Goal: Information Seeking & Learning: Learn about a topic

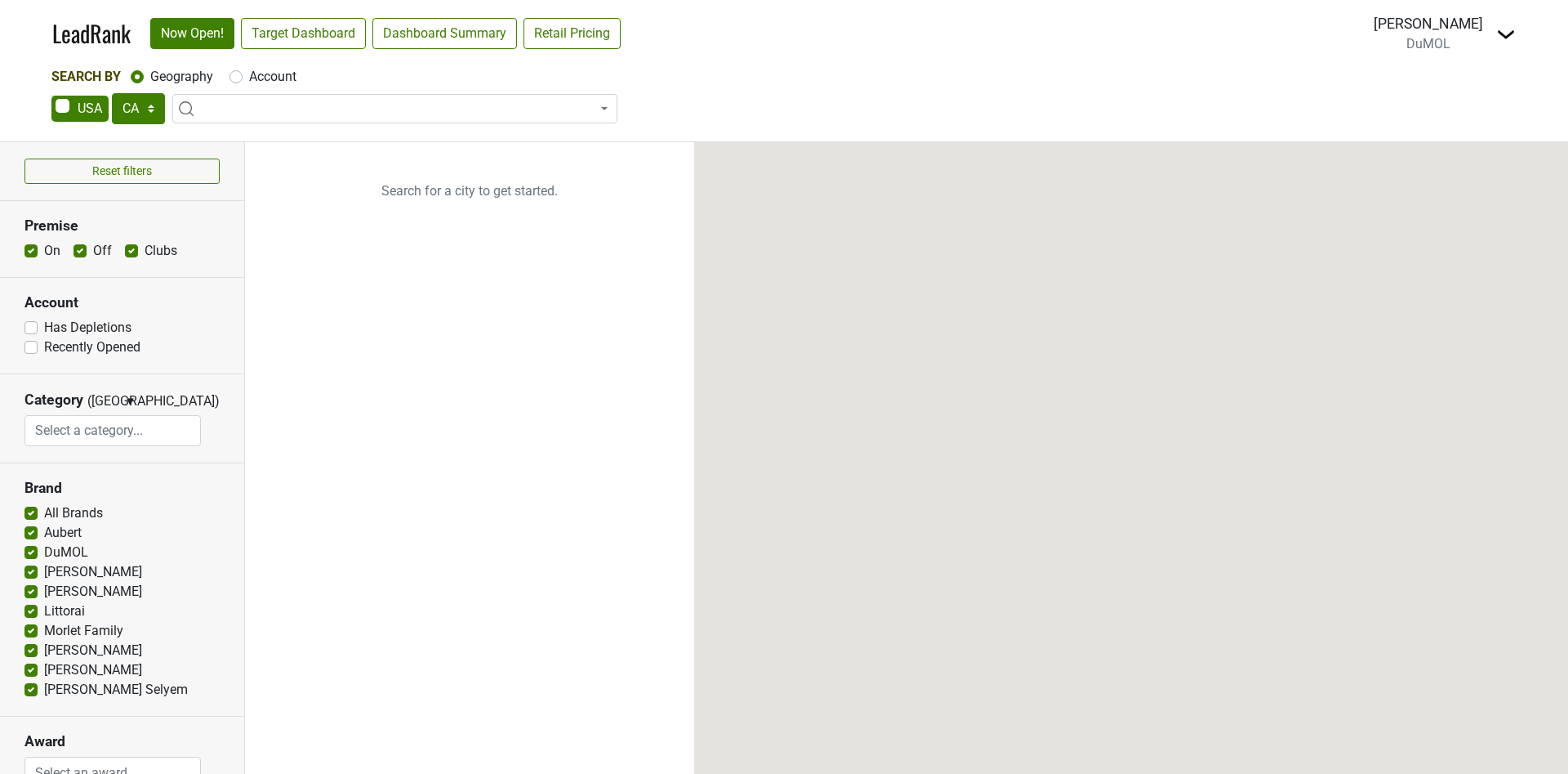
select select "CA"
select select
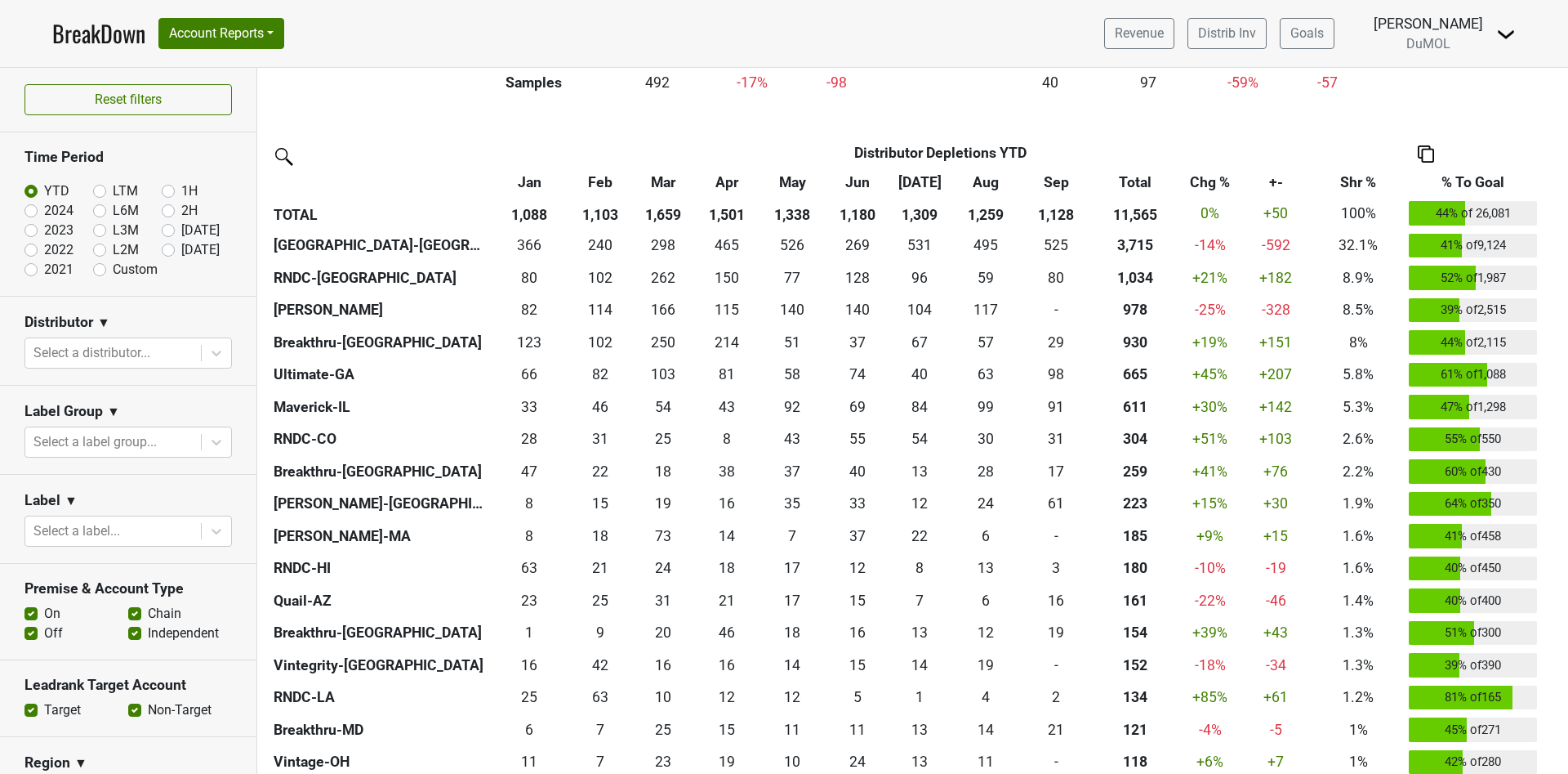
scroll to position [368, 0]
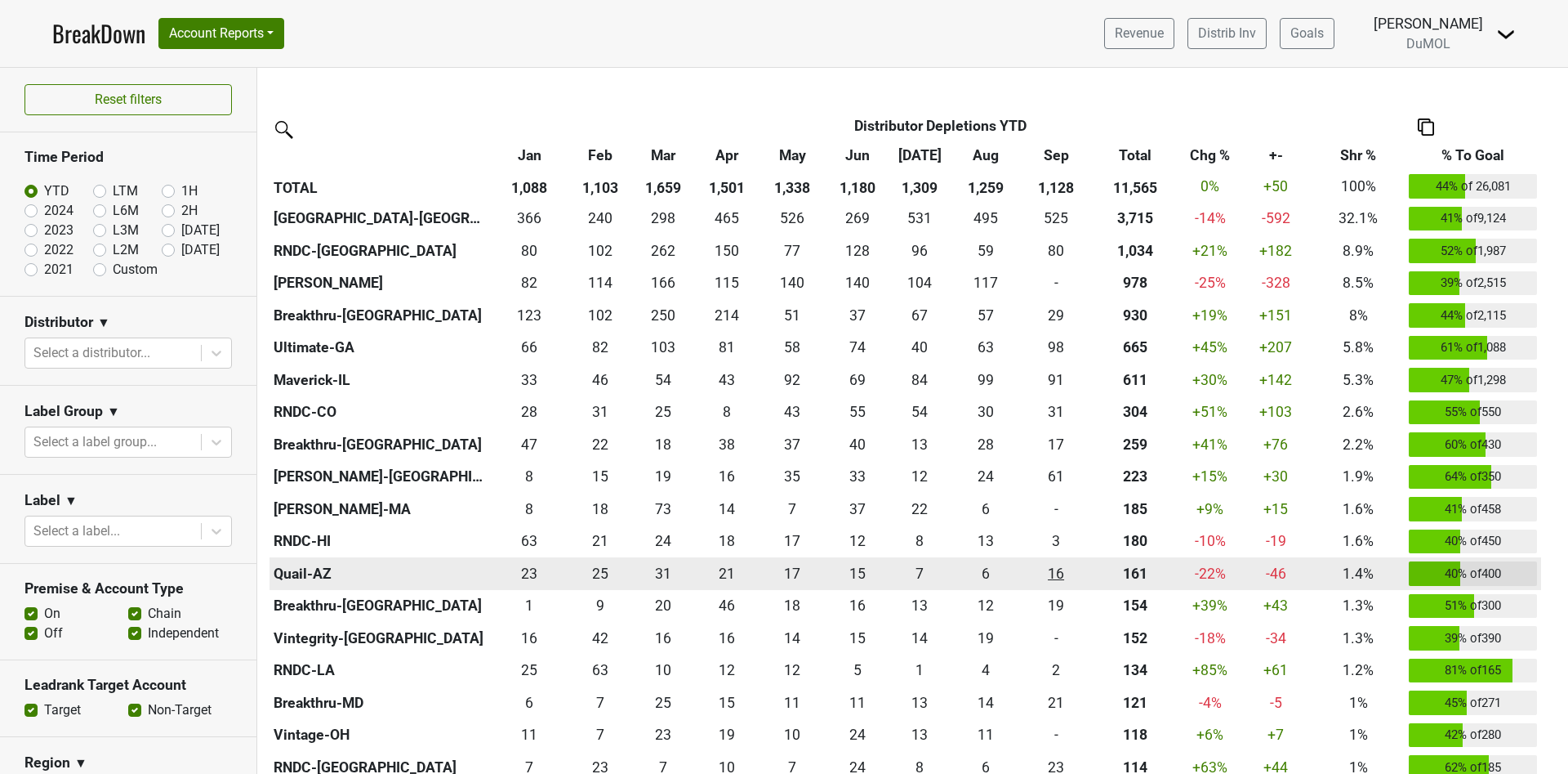
click at [1055, 573] on div "15.999 16" at bounding box center [1056, 573] width 62 height 21
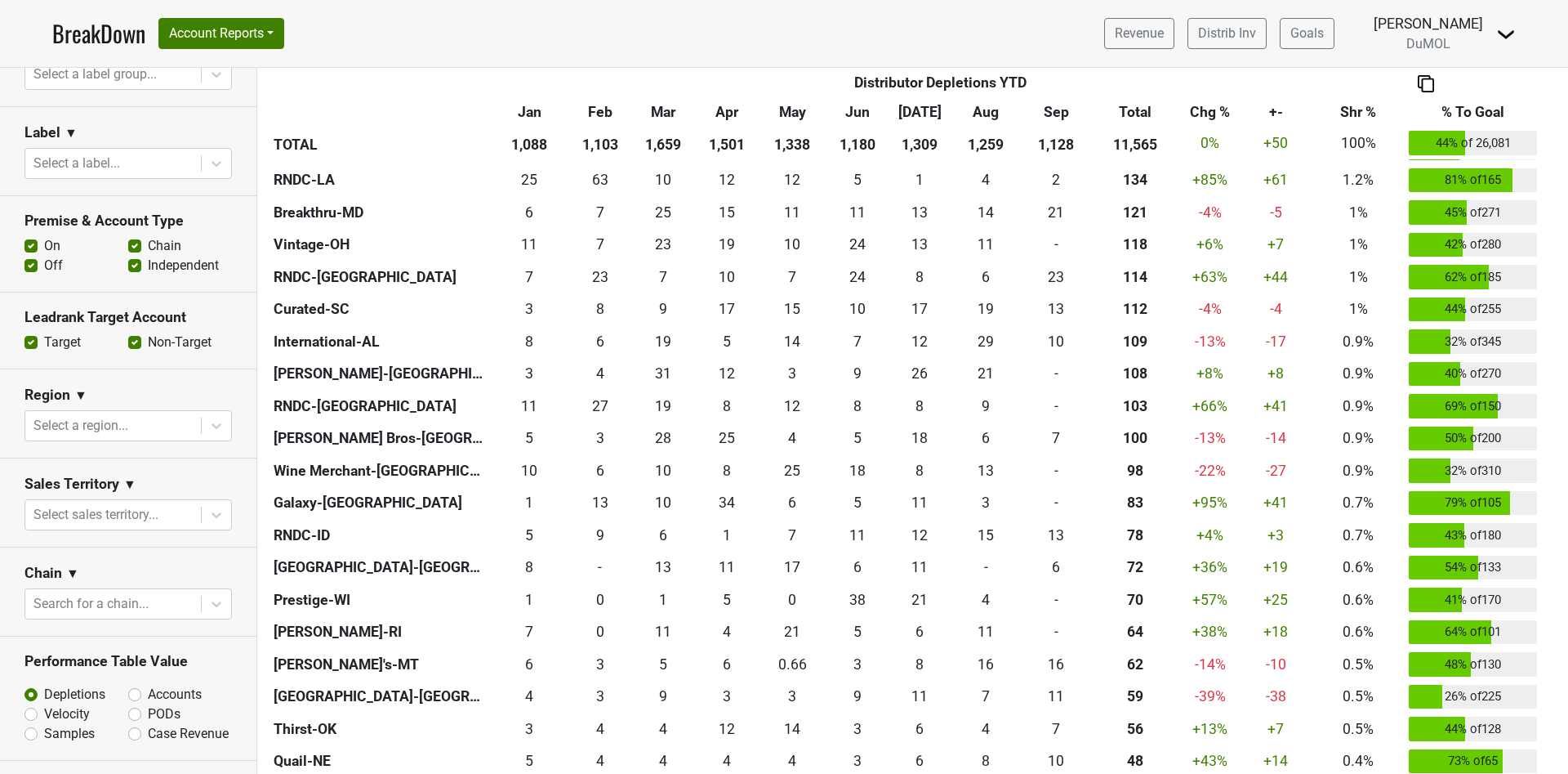
click at [148, 687] on label "Accounts" at bounding box center [174, 694] width 54 height 19
click at [128, 687] on input "Accounts" at bounding box center [177, 693] width 99 height 17
radio input "true"
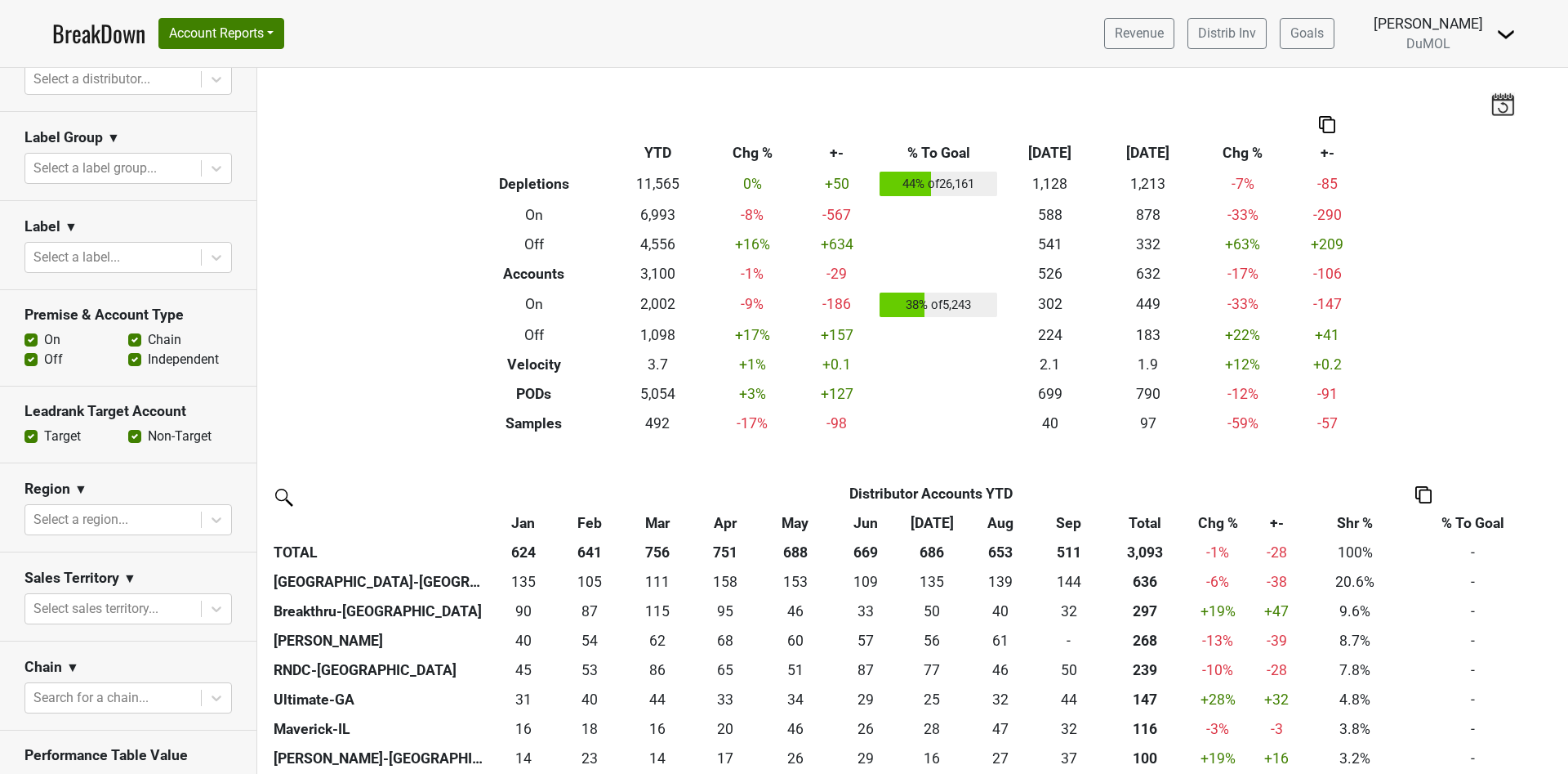
scroll to position [0, 0]
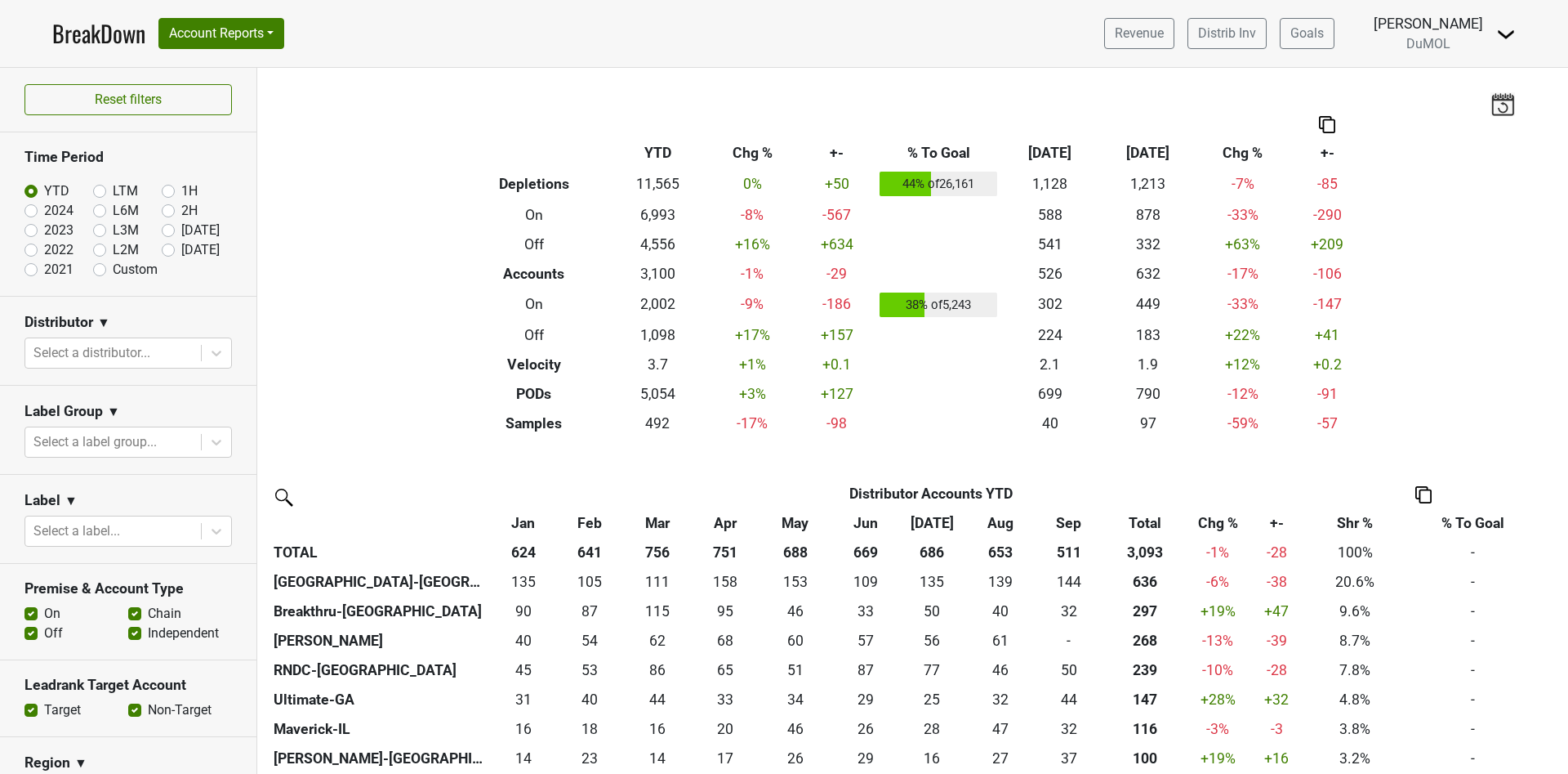
click at [161, 256] on div "Oct '25" at bounding box center [196, 250] width 69 height 19
click at [181, 250] on label "Oct '25" at bounding box center [199, 250] width 38 height 19
click at [161, 250] on input "Oct '25" at bounding box center [194, 249] width 65 height 17
radio input "true"
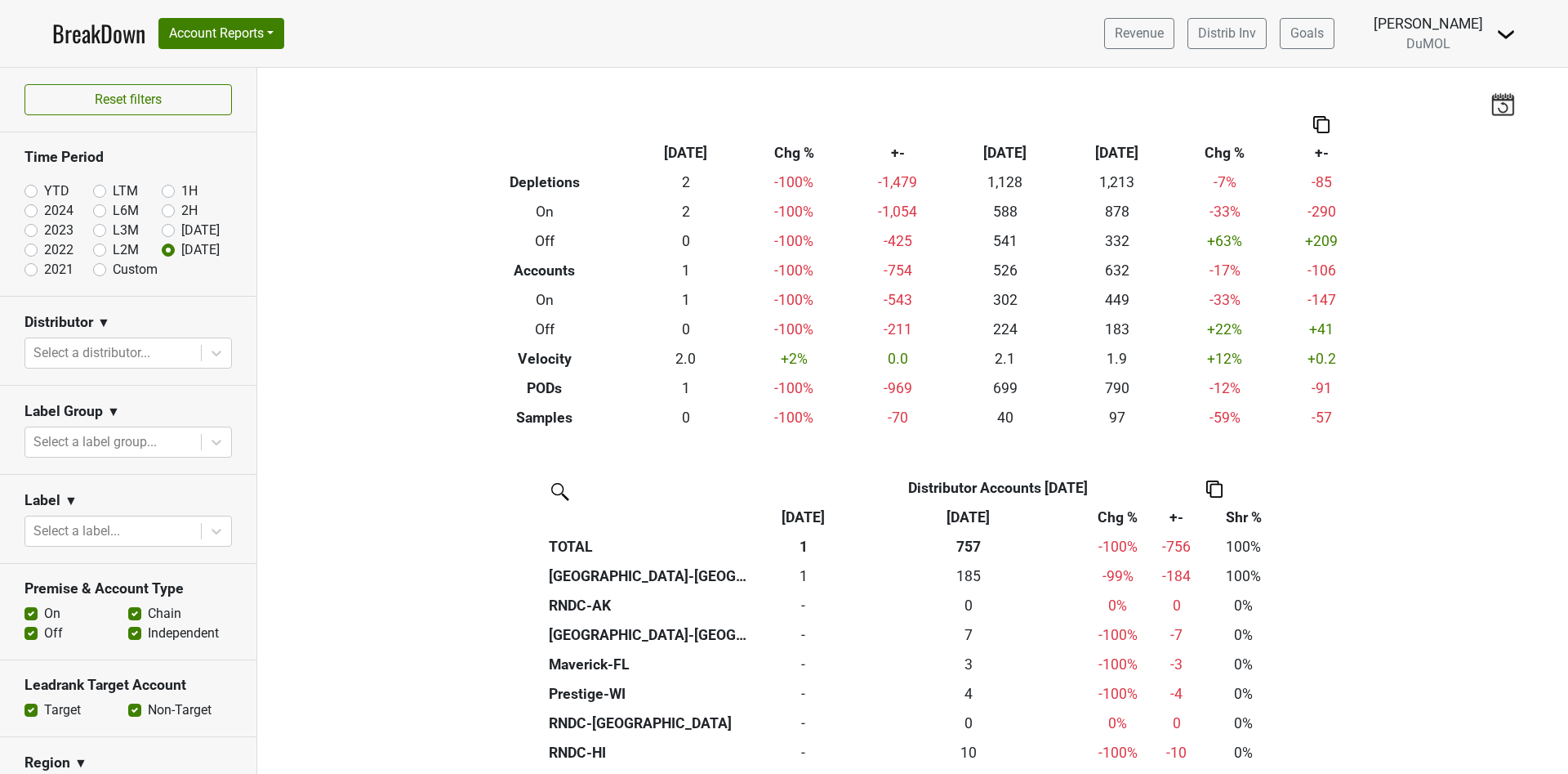
click at [788, 516] on th "Oct '25" at bounding box center [803, 517] width 90 height 30
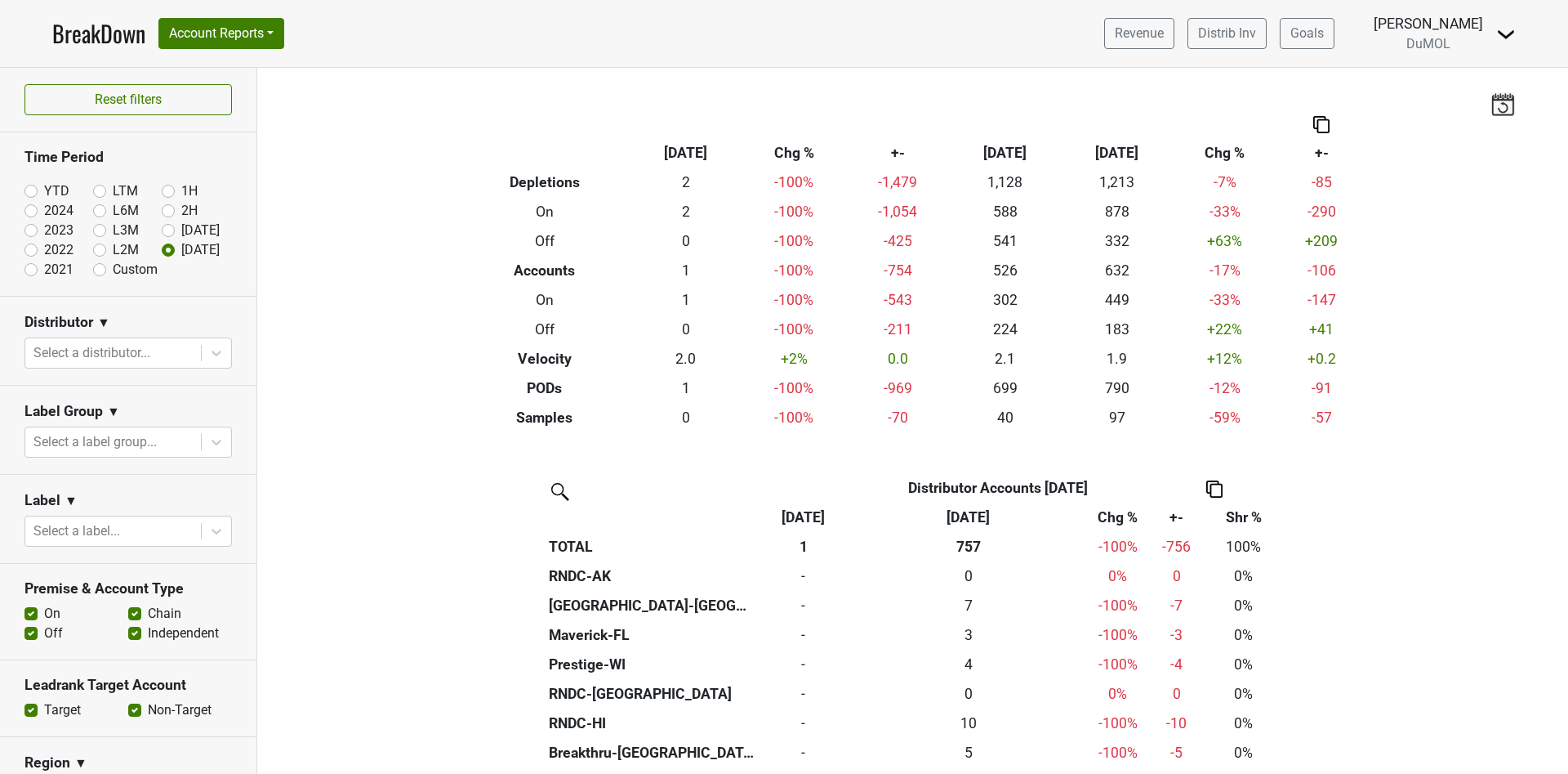
click at [788, 516] on th "Oct '25" at bounding box center [803, 517] width 90 height 30
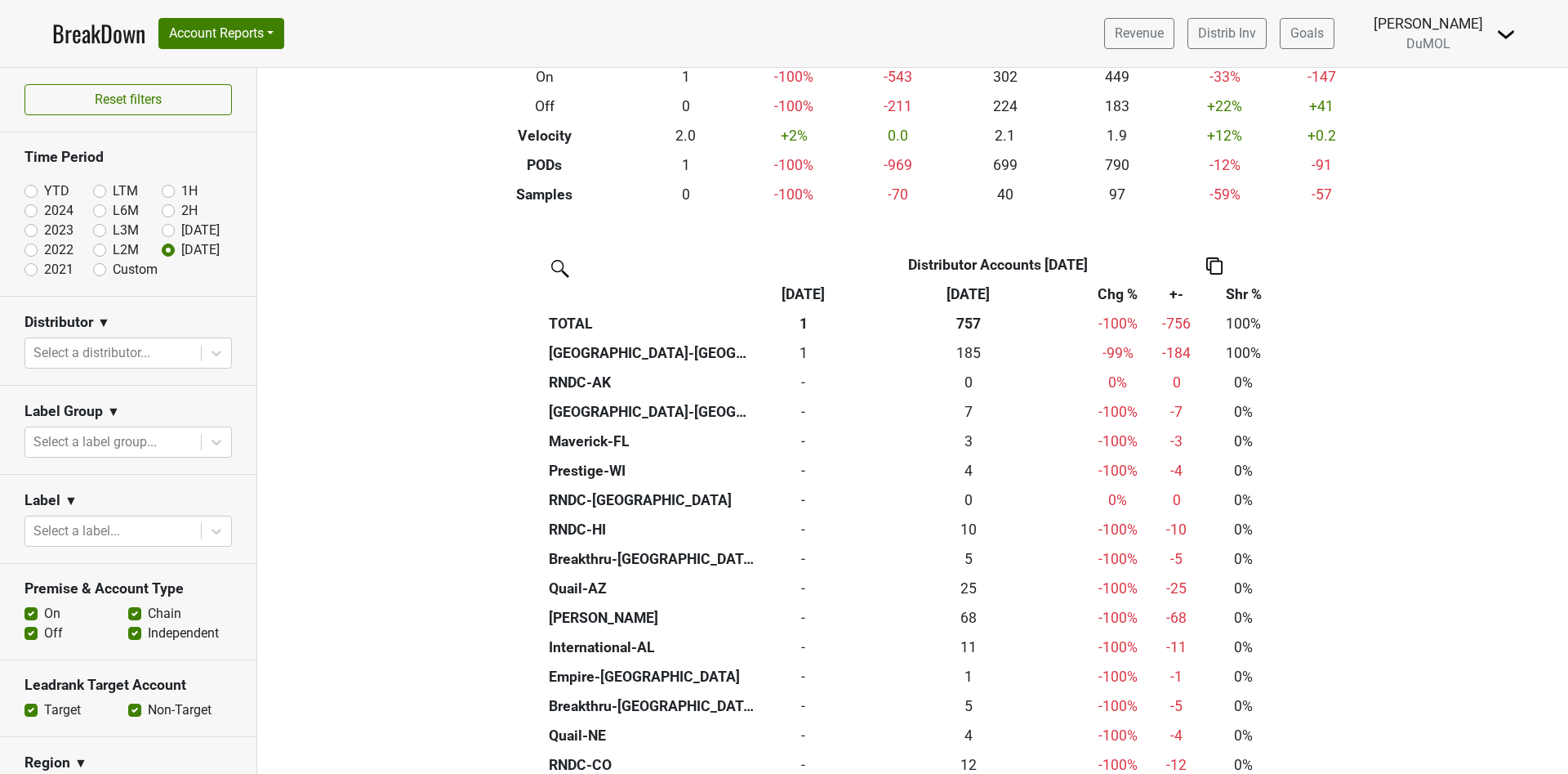
scroll to position [245, 0]
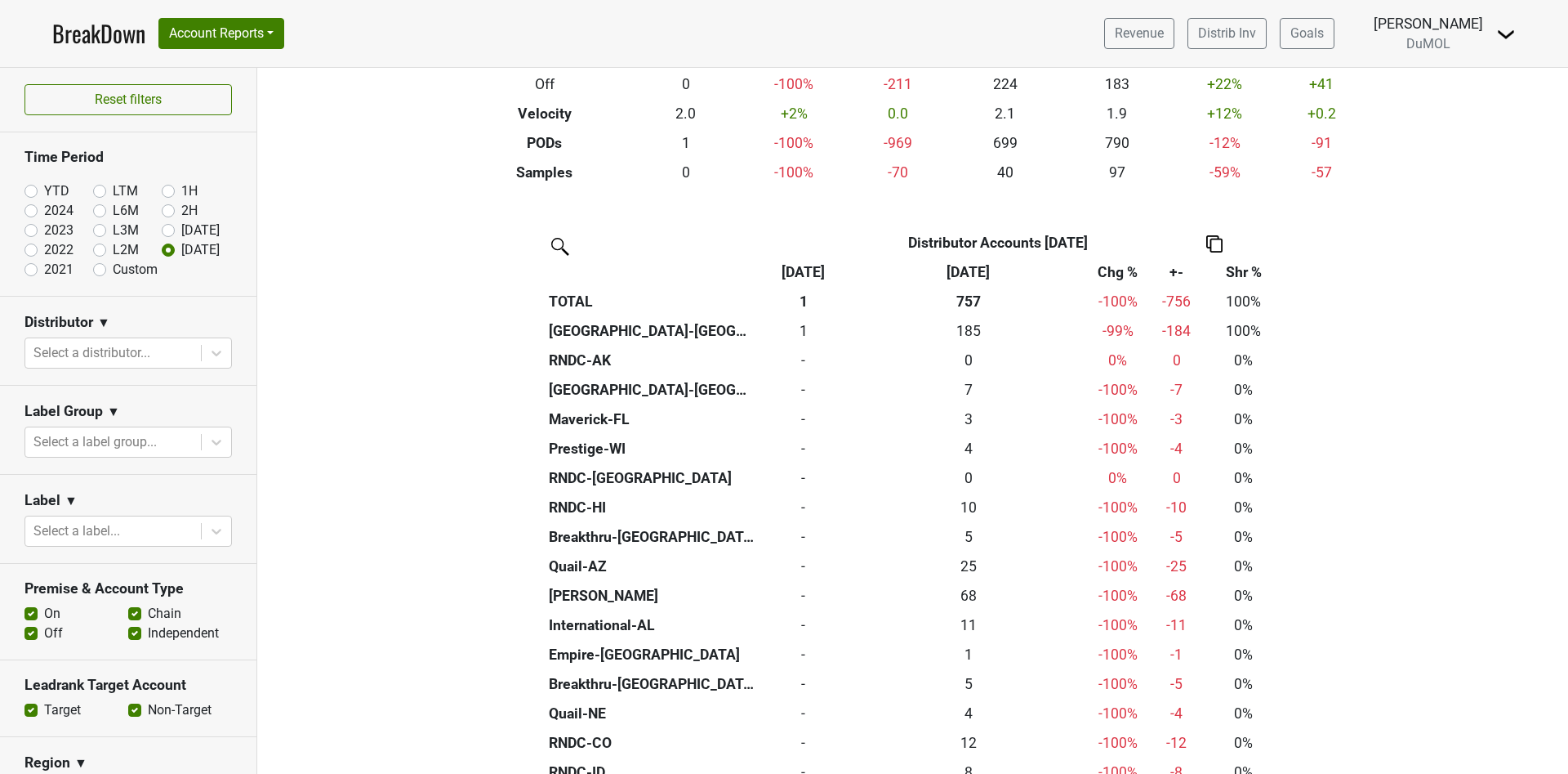
click at [45, 212] on label "2024" at bounding box center [59, 211] width 30 height 19
click at [29, 212] on input "2024" at bounding box center [57, 210] width 65 height 17
radio input "true"
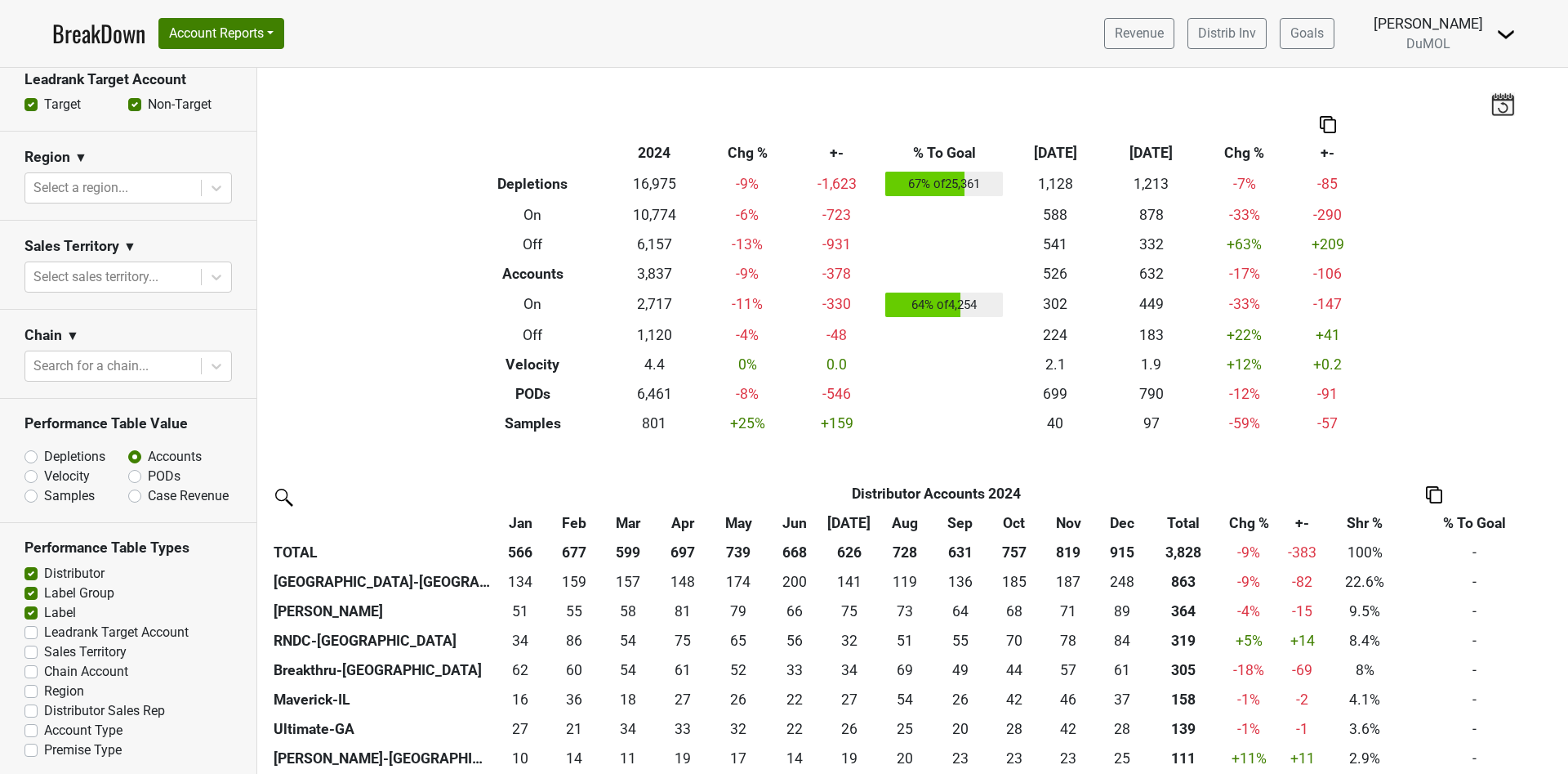
scroll to position [613, 0]
click at [45, 446] on label "Depletions" at bounding box center [75, 454] width 61 height 19
click at [31, 446] on input "Depletions" at bounding box center [73, 453] width 99 height 17
radio input "true"
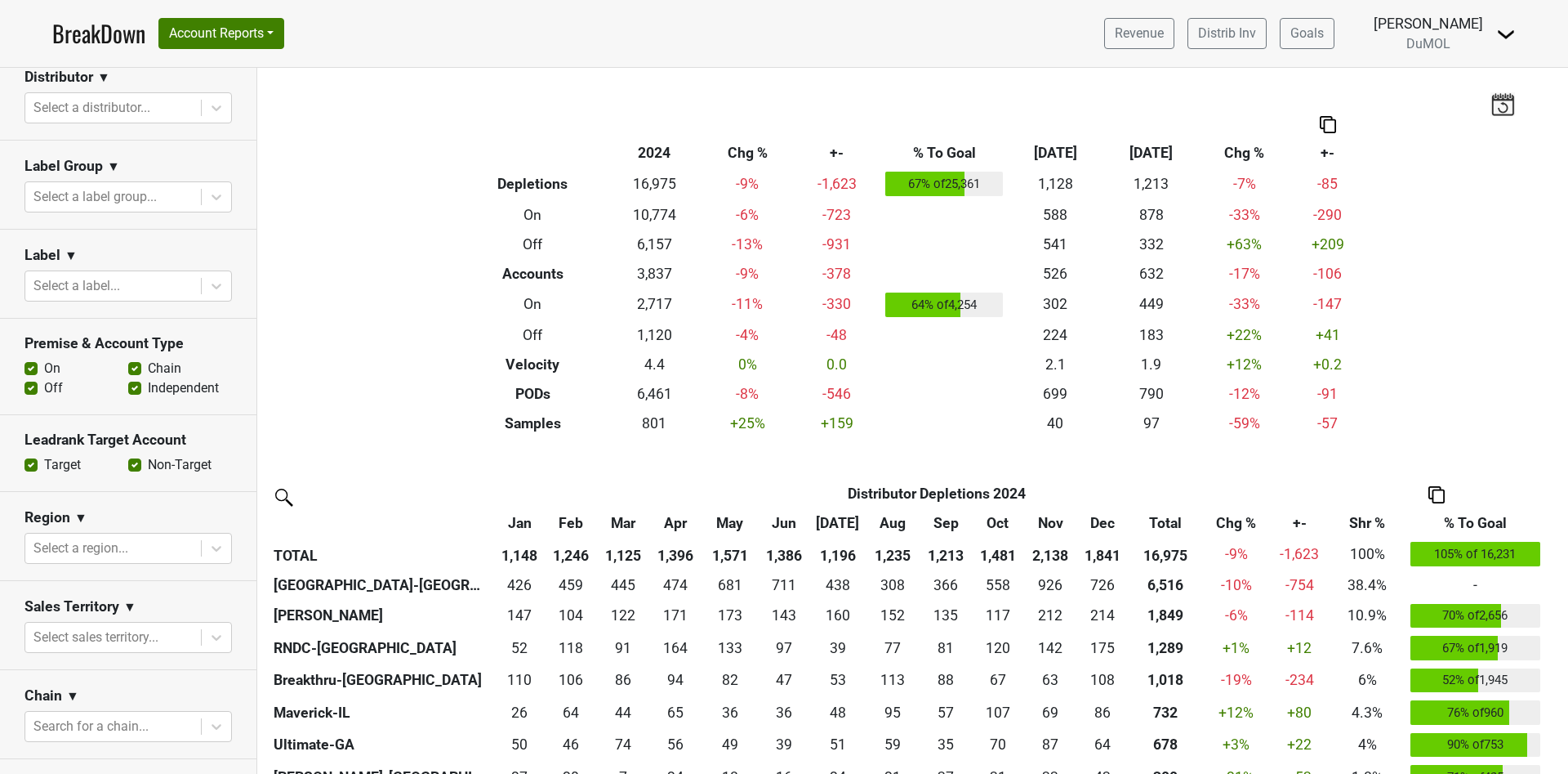
scroll to position [0, 0]
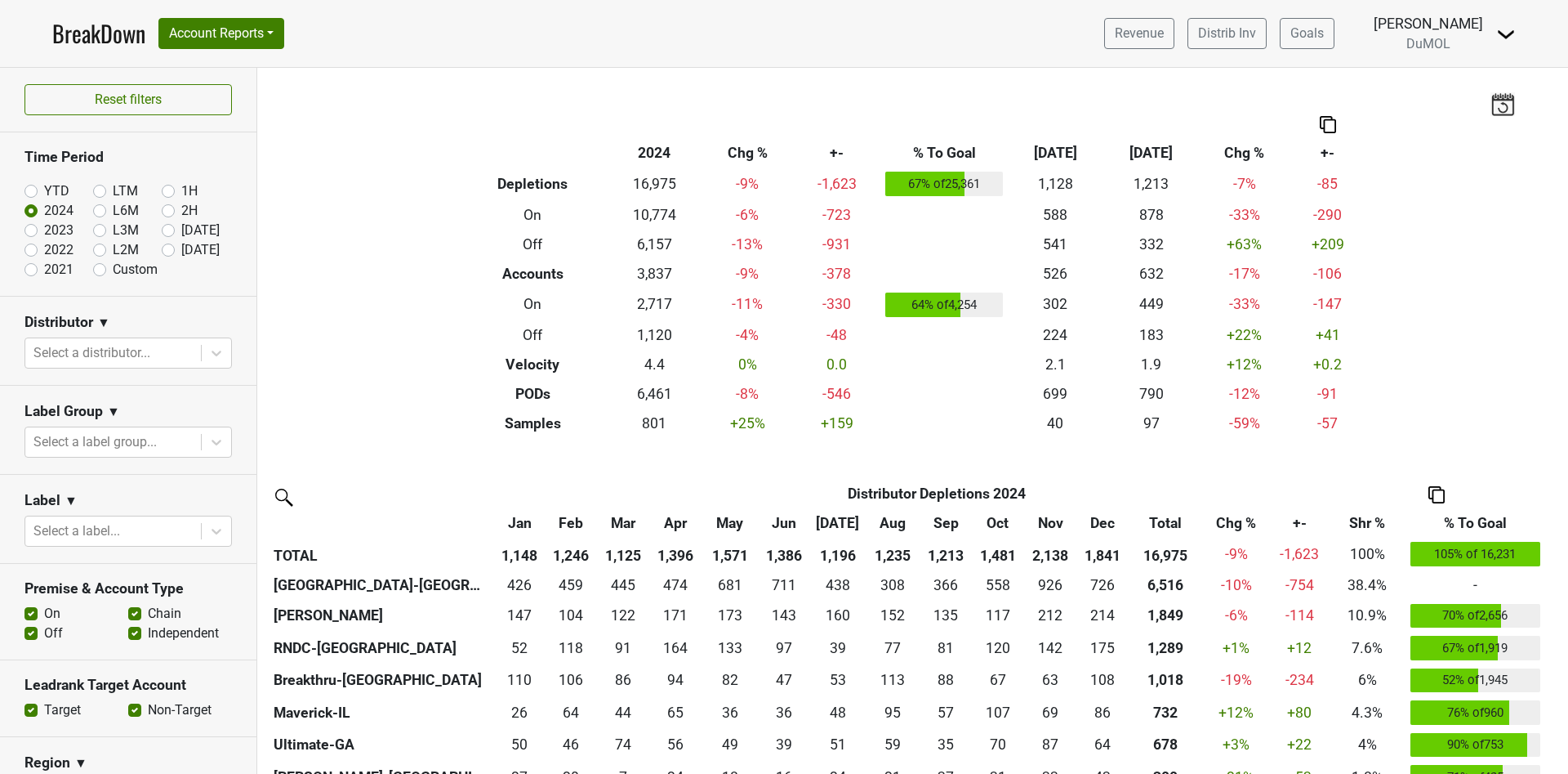
click at [45, 191] on label "YTD" at bounding box center [57, 190] width 25 height 19
click at [24, 191] on input "YTD" at bounding box center [57, 189] width 65 height 17
radio input "true"
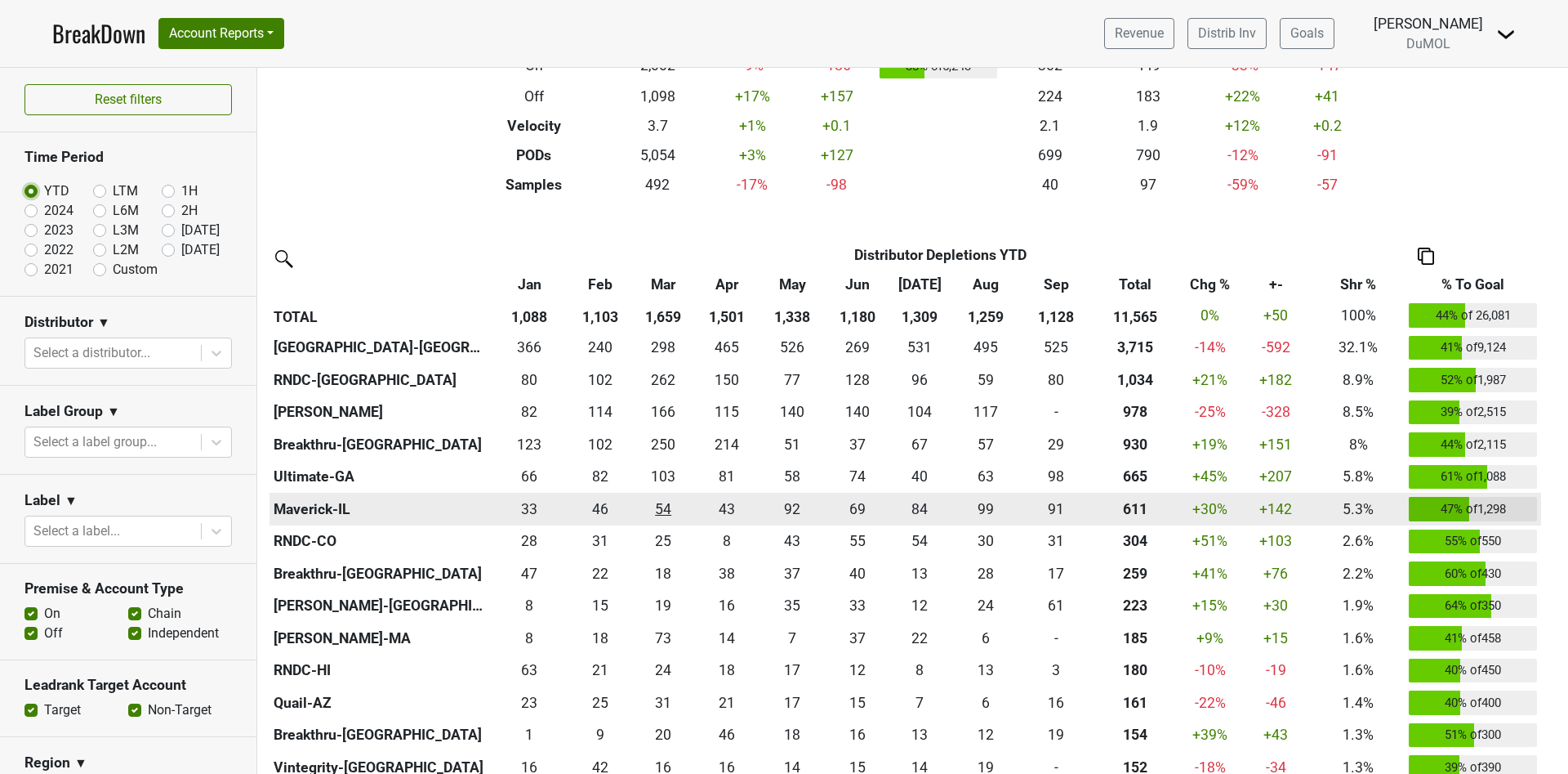
scroll to position [245, 0]
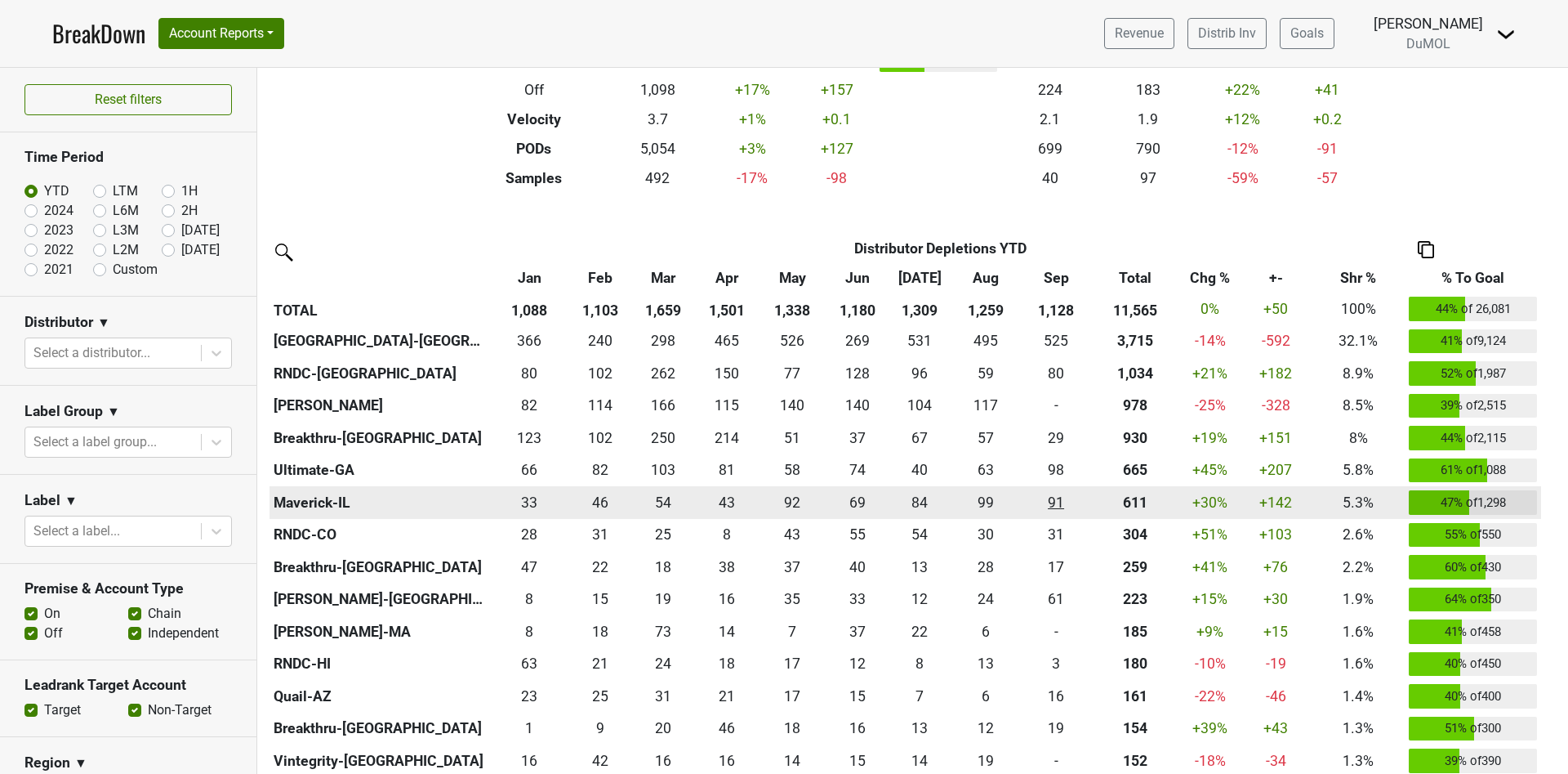
click at [1048, 501] on div "91.335 91" at bounding box center [1056, 502] width 62 height 21
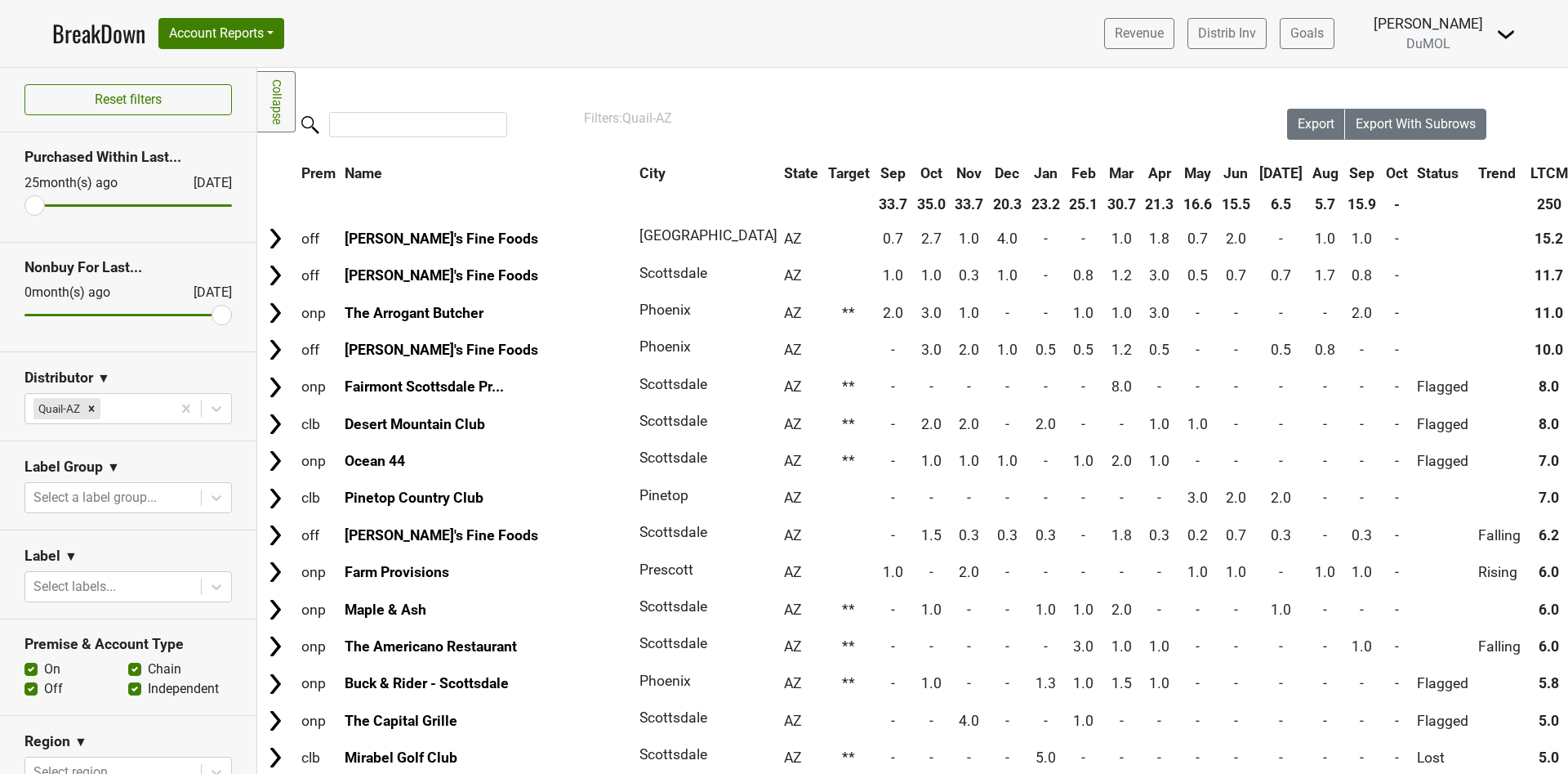
click at [1344, 167] on th "Sep" at bounding box center [1363, 174] width 37 height 30
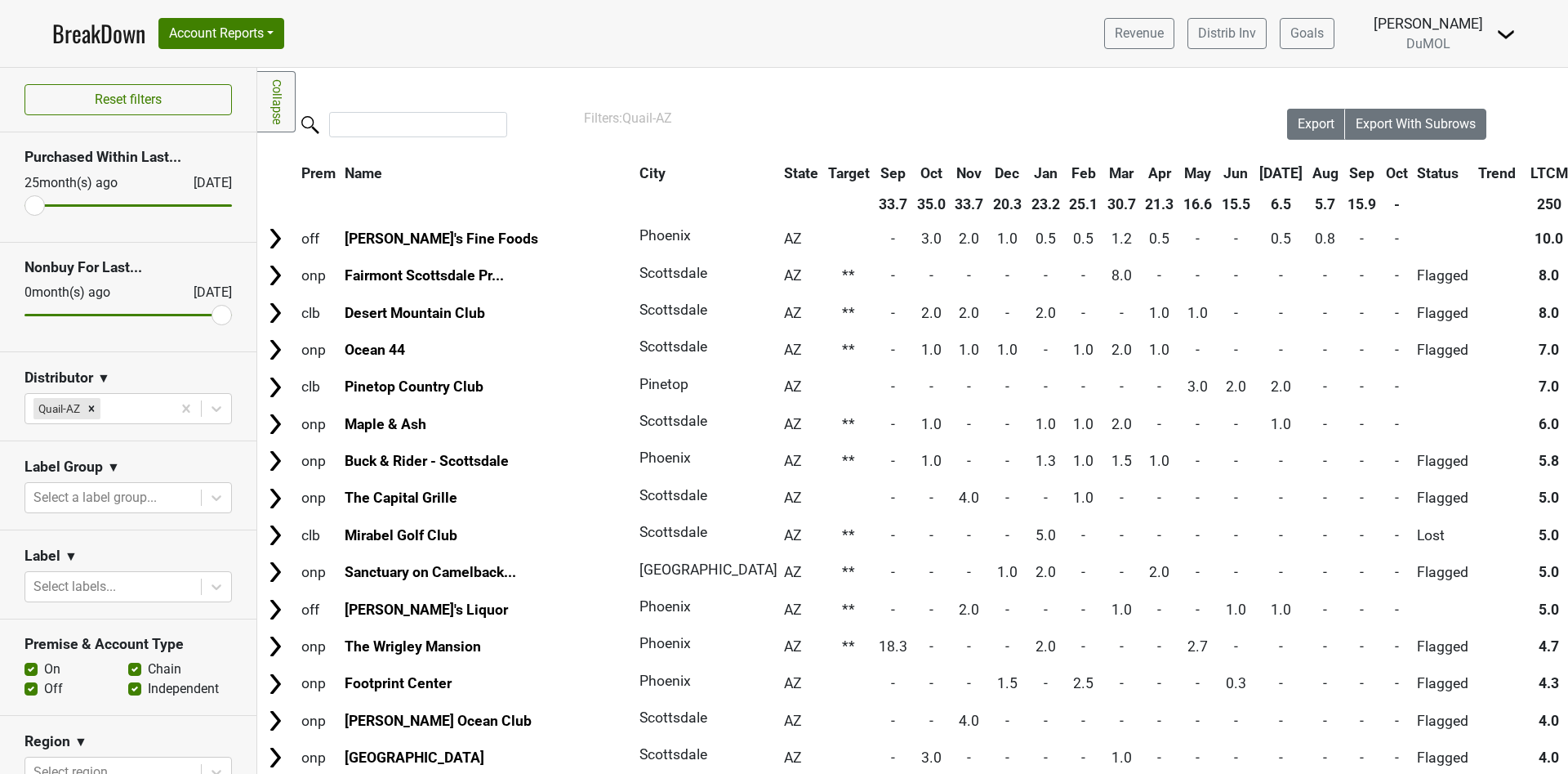
click at [1344, 167] on th "Sep" at bounding box center [1363, 174] width 37 height 30
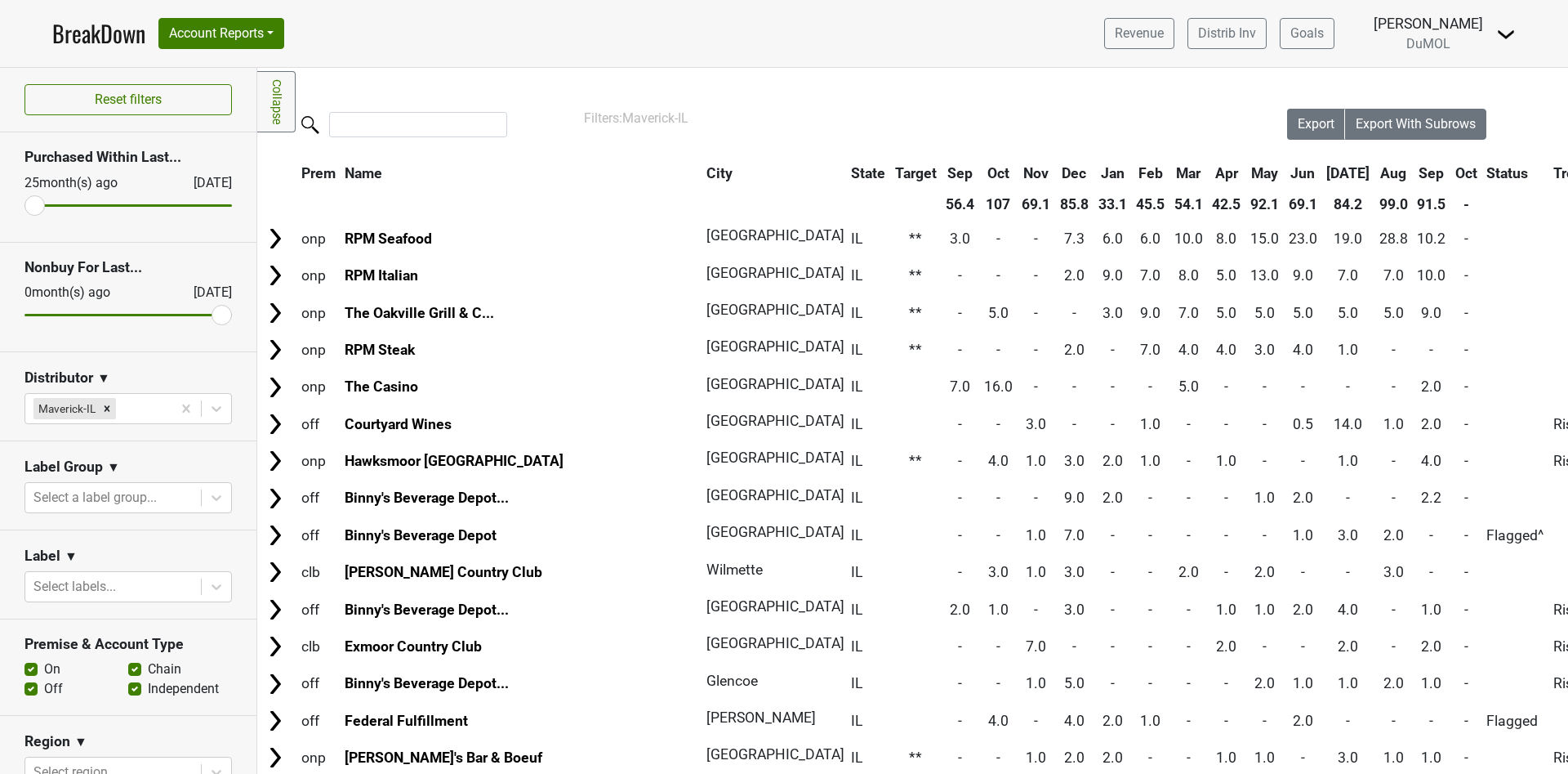
click at [1414, 171] on th "Sep" at bounding box center [1433, 174] width 37 height 30
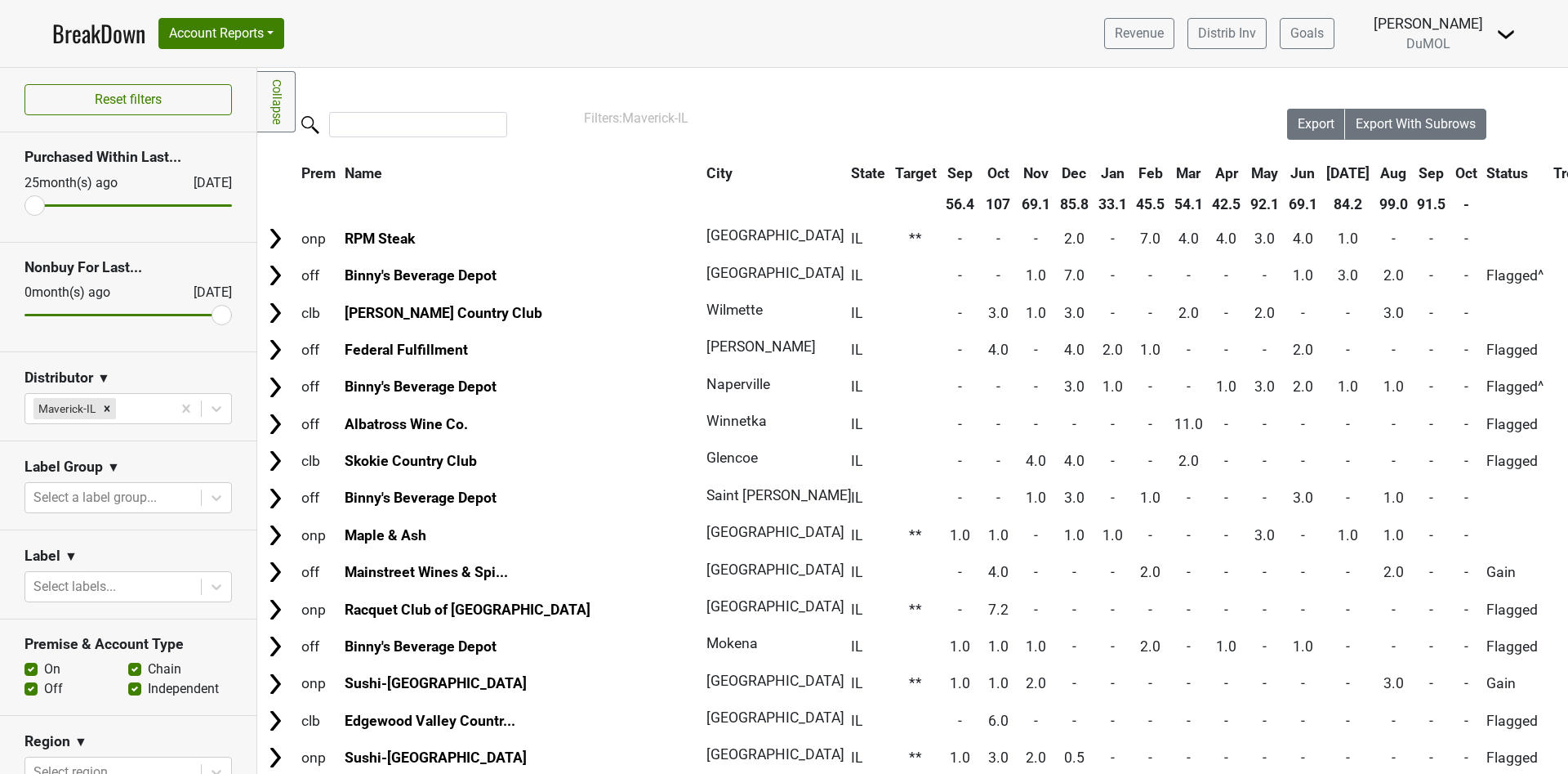
click at [1414, 171] on th "Sep" at bounding box center [1433, 174] width 37 height 30
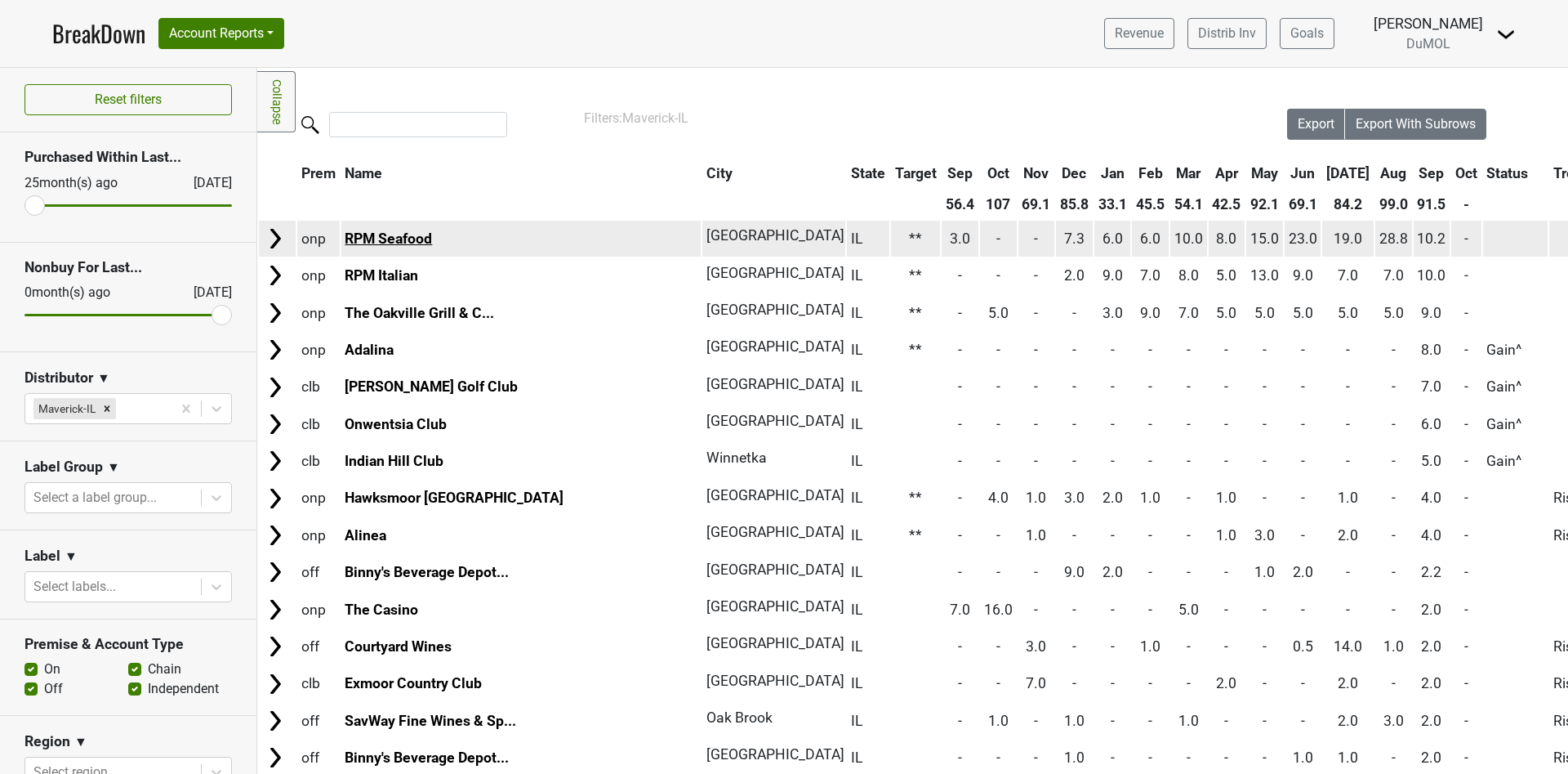
click at [402, 237] on link "RPM Seafood" at bounding box center [388, 239] width 87 height 17
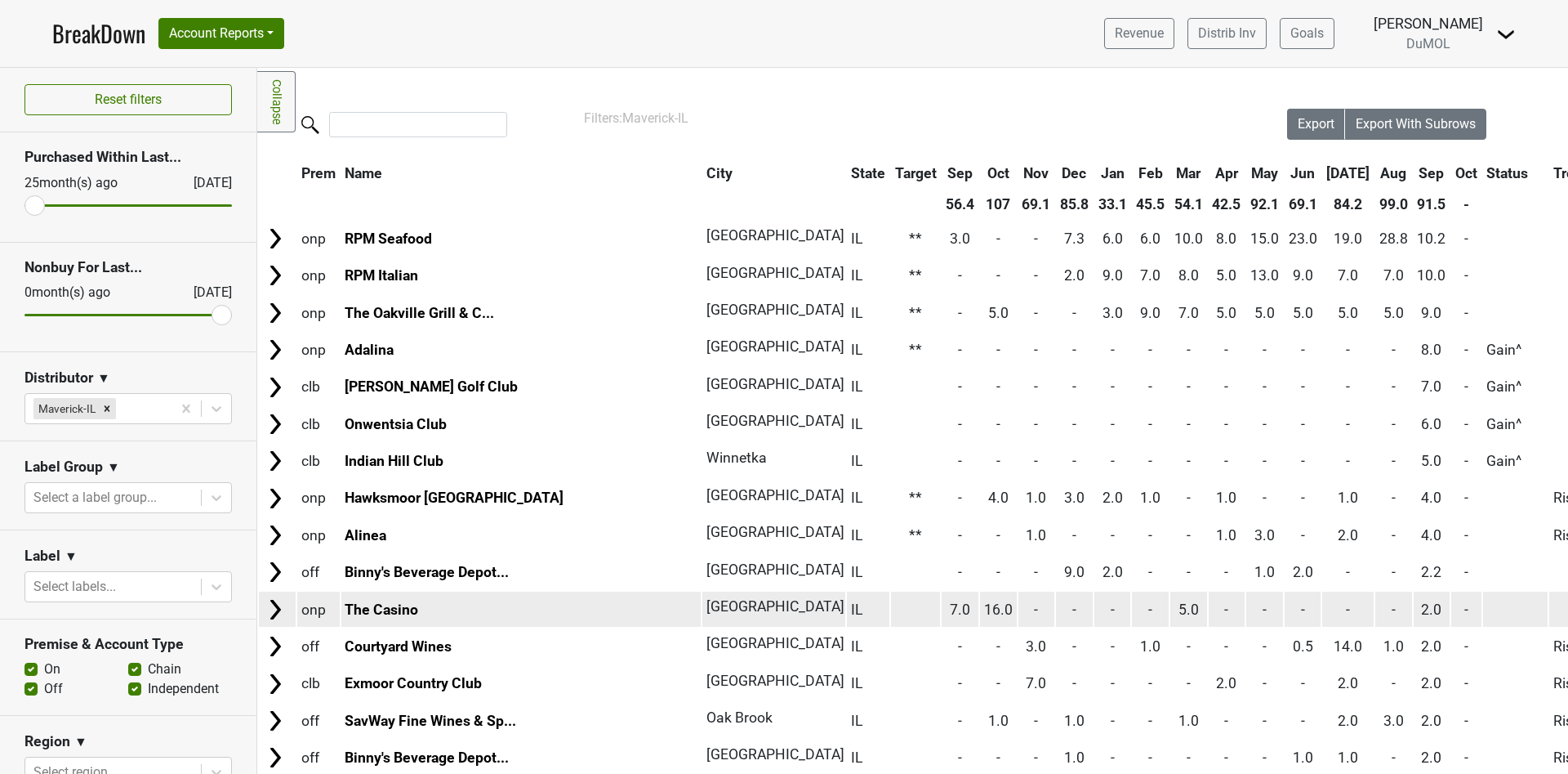
scroll to position [123, 0]
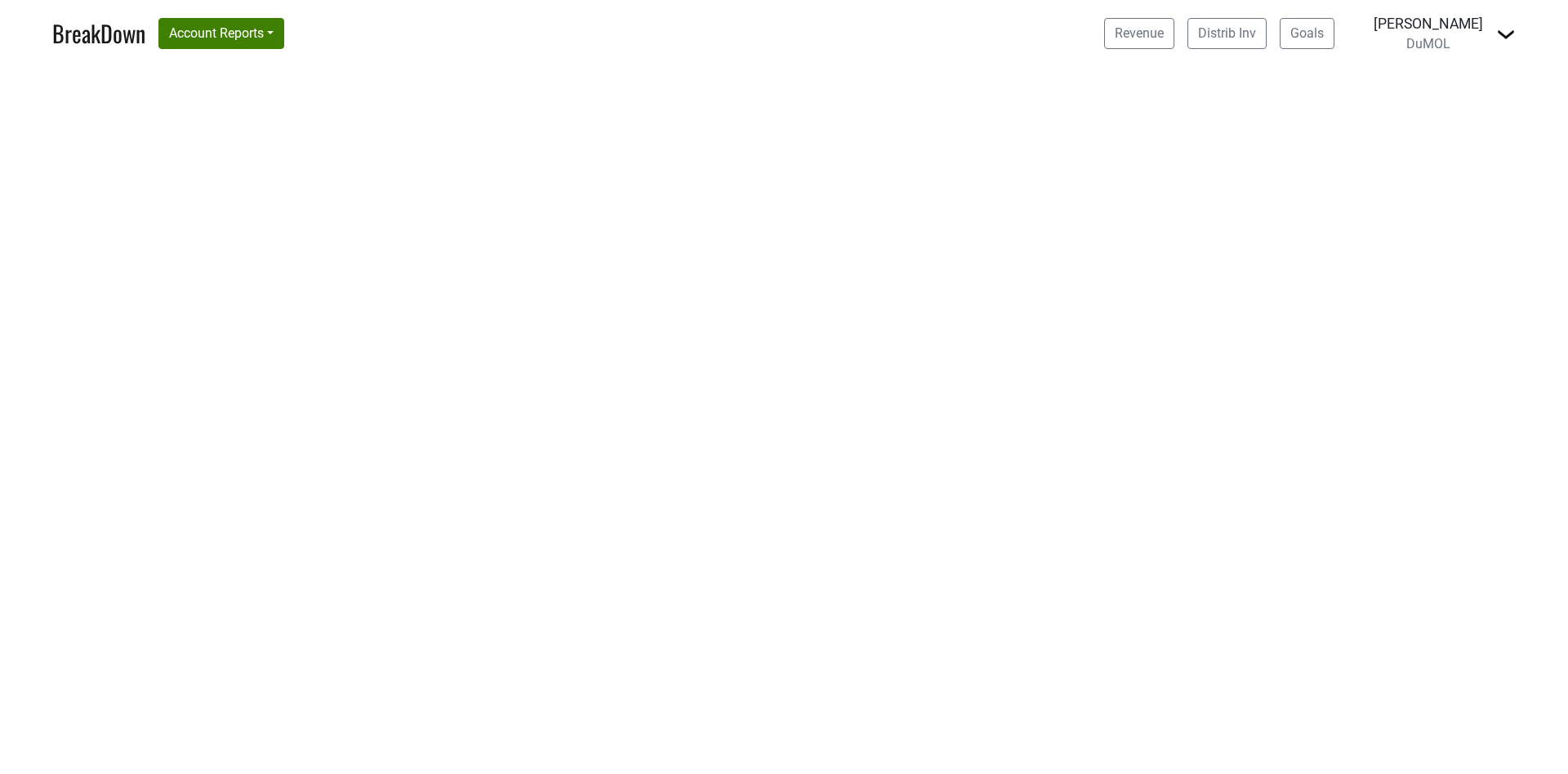
select select "CA"
